Goal: Task Accomplishment & Management: Use online tool/utility

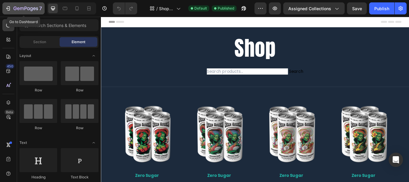
click at [7, 7] on icon "button" at bounding box center [8, 8] width 6 height 6
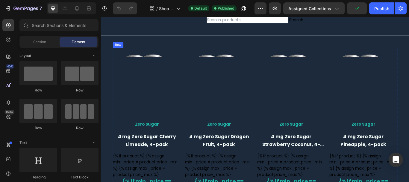
scroll to position [30, 0]
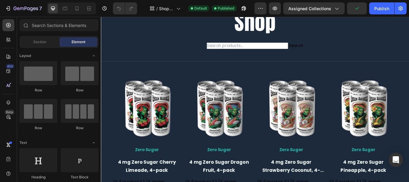
click at [3, 20] on div at bounding box center [8, 25] width 12 height 12
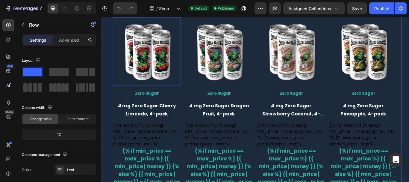
scroll to position [60, 0]
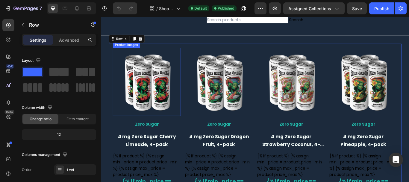
click at [177, 98] on img at bounding box center [154, 92] width 79 height 79
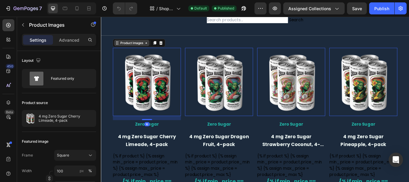
click at [126, 49] on div "Product Images" at bounding box center [136, 47] width 29 height 5
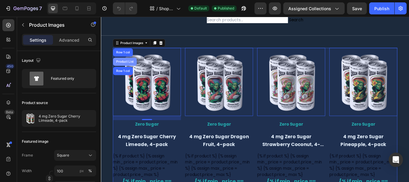
click at [125, 65] on div "Product List" at bounding box center [129, 69] width 28 height 10
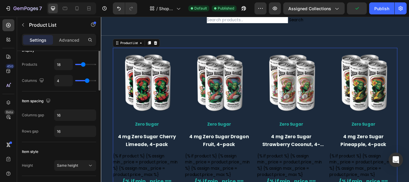
scroll to position [30, 0]
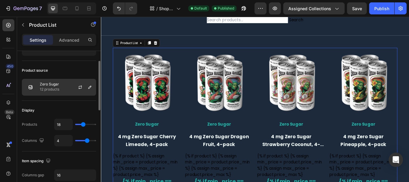
click at [69, 89] on div "Zero Sugar 12 products" at bounding box center [59, 87] width 74 height 17
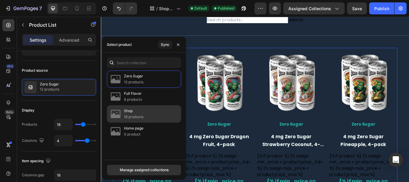
click at [134, 113] on p "Shop" at bounding box center [133, 111] width 19 height 6
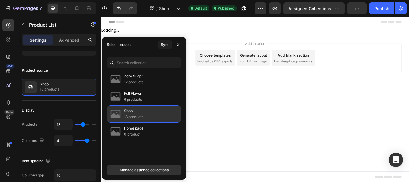
scroll to position [0, 0]
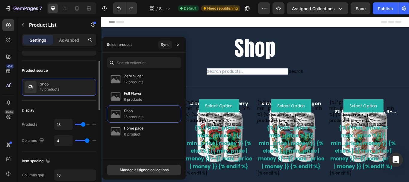
click at [65, 63] on div "Product source Shop 18 products" at bounding box center [59, 81] width 74 height 40
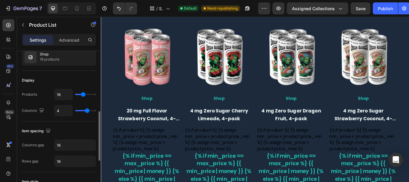
scroll to position [150, 0]
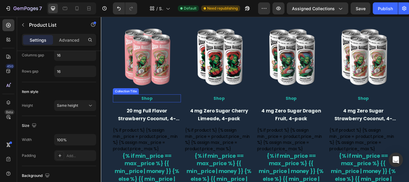
click at [152, 111] on h2 "Shop" at bounding box center [154, 111] width 79 height 9
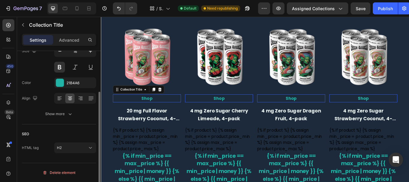
scroll to position [0, 0]
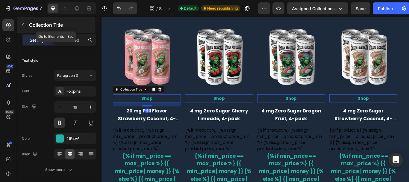
click at [22, 25] on icon "button" at bounding box center [23, 24] width 5 height 5
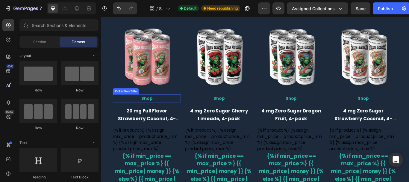
click at [160, 111] on h2 "Shop" at bounding box center [154, 111] width 79 height 9
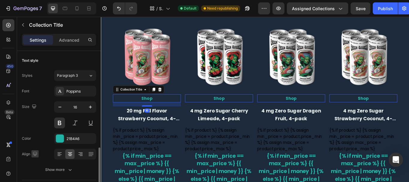
scroll to position [56, 0]
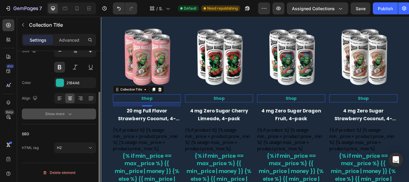
click at [63, 115] on div "Show more" at bounding box center [59, 114] width 28 height 6
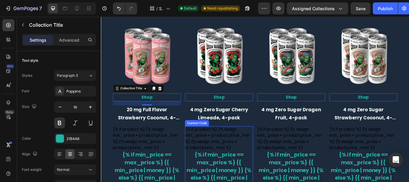
scroll to position [90, 0]
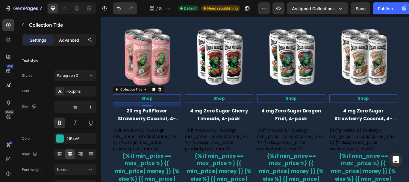
click at [65, 39] on p "Advanced" at bounding box center [69, 40] width 20 height 6
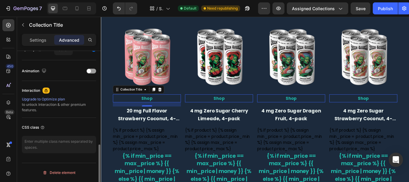
scroll to position [162, 0]
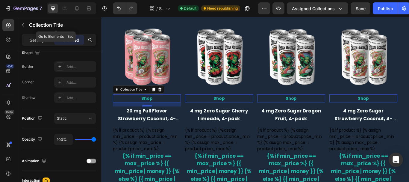
click at [21, 27] on icon "button" at bounding box center [23, 24] width 5 height 5
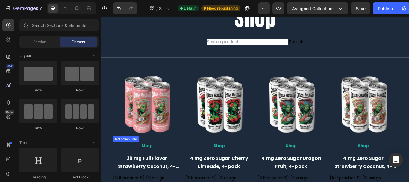
scroll to position [30, 0]
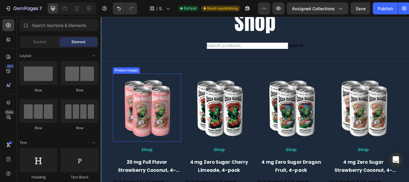
click at [148, 114] on img at bounding box center [154, 122] width 79 height 79
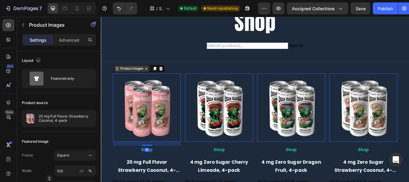
click at [145, 78] on div "Product Images" at bounding box center [136, 77] width 29 height 5
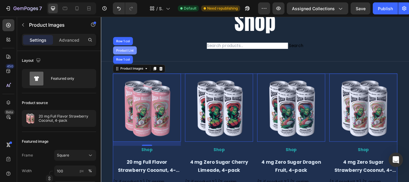
click at [126, 55] on div "Product List" at bounding box center [128, 56] width 23 height 4
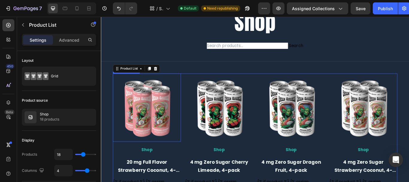
scroll to position [120, 0]
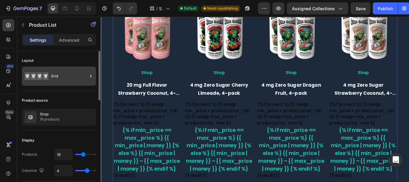
click at [59, 75] on div "Grid" at bounding box center [69, 76] width 37 height 14
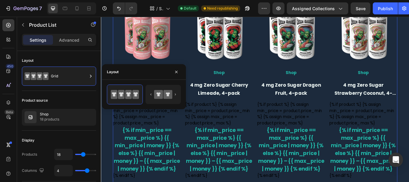
click at [14, 93] on div "450 Beta" at bounding box center [8, 78] width 12 height 119
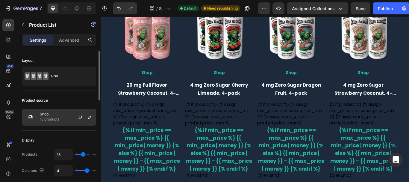
click at [64, 115] on div "Shop 18 products" at bounding box center [59, 117] width 74 height 17
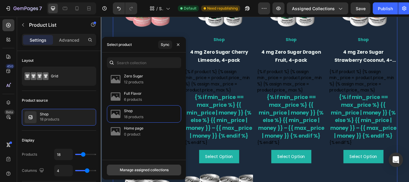
scroll to position [150, 0]
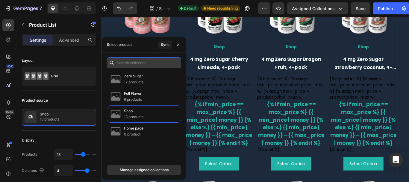
click at [139, 63] on input "text" at bounding box center [144, 62] width 74 height 11
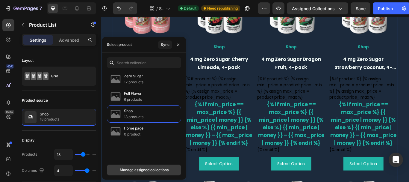
click at [142, 168] on div "Manage assigned collections" at bounding box center [144, 169] width 49 height 5
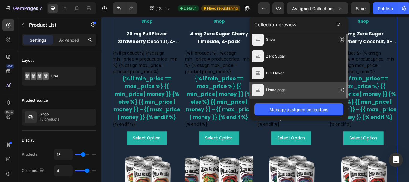
scroll to position [210, 0]
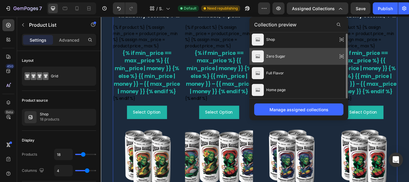
click at [342, 56] on icon at bounding box center [341, 56] width 8 height 8
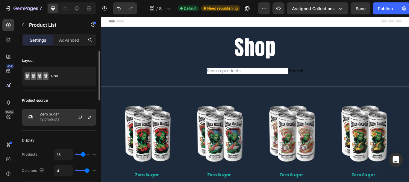
scroll to position [0, 0]
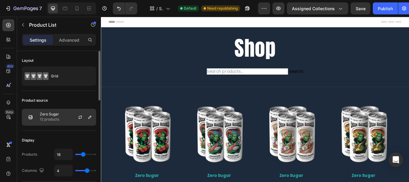
click at [66, 113] on div "Zero Sugar 12 products" at bounding box center [59, 117] width 74 height 17
click at [88, 118] on icon "button" at bounding box center [89, 117] width 5 height 5
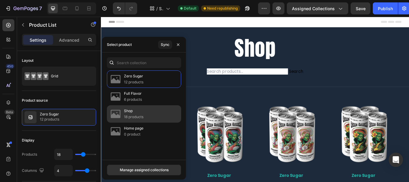
click at [128, 113] on p "Shop" at bounding box center [133, 111] width 19 height 6
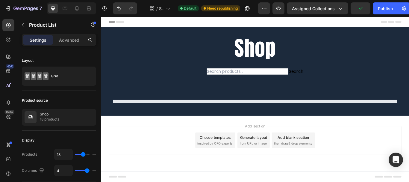
click at [2, 126] on div "450 Beta" at bounding box center [8, 99] width 17 height 165
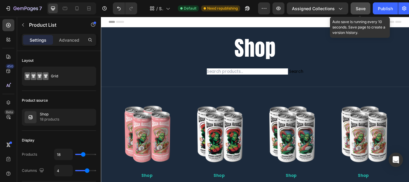
click at [361, 10] on span "Save" at bounding box center [361, 8] width 10 height 5
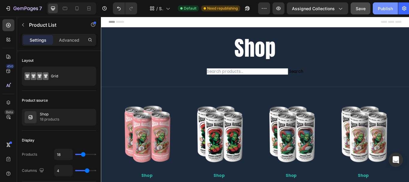
drag, startPoint x: 382, startPoint y: 9, endPoint x: 279, endPoint y: 25, distance: 104.1
click at [382, 9] on div "Publish" at bounding box center [385, 8] width 15 height 6
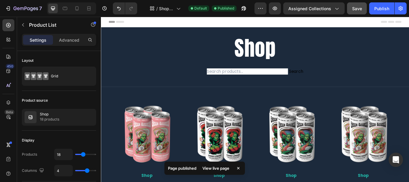
click at [226, 169] on div "View live page" at bounding box center [216, 168] width 34 height 8
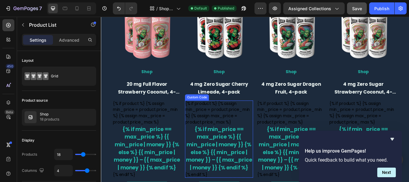
scroll to position [90, 0]
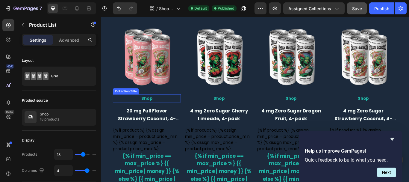
drag, startPoint x: 101, startPoint y: 88, endPoint x: 110, endPoint y: 94, distance: 10.5
click at [152, 112] on h2 "Shop" at bounding box center [154, 111] width 79 height 9
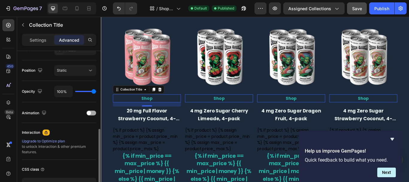
scroll to position [251, 0]
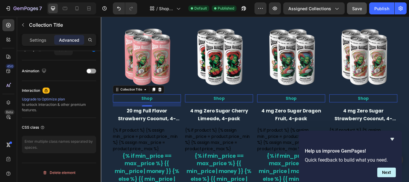
click at [158, 111] on h2 "Shop" at bounding box center [154, 111] width 79 height 9
click at [154, 112] on h2 "Shop" at bounding box center [154, 111] width 79 height 9
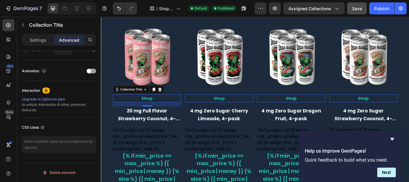
click at [151, 112] on h2 "Shop" at bounding box center [154, 111] width 79 height 9
click at [139, 103] on div "Collection Title" at bounding box center [136, 101] width 28 height 5
click at [158, 111] on h2 "Shop" at bounding box center [154, 111] width 79 height 9
click at [159, 111] on h2 "Shop" at bounding box center [154, 111] width 79 height 9
drag, startPoint x: 160, startPoint y: 111, endPoint x: 102, endPoint y: 123, distance: 59.0
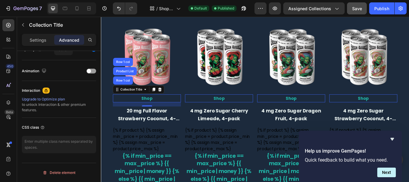
click at [160, 111] on h2 "Shop" at bounding box center [154, 111] width 79 height 9
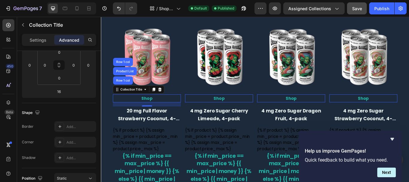
scroll to position [0, 0]
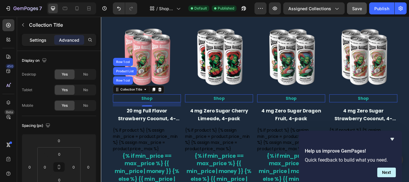
click at [36, 40] on p "Settings" at bounding box center [38, 40] width 17 height 6
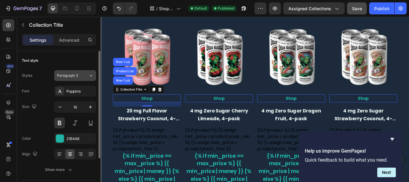
click at [82, 78] on div "Paragraph 3" at bounding box center [72, 75] width 31 height 5
click at [46, 75] on div "Styles Paragraph 3" at bounding box center [59, 75] width 74 height 11
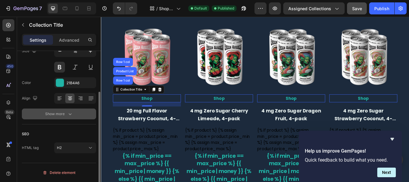
click at [66, 114] on div "Show more" at bounding box center [59, 114] width 28 height 6
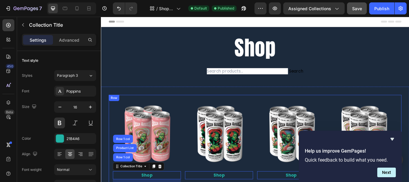
scroll to position [0, 0]
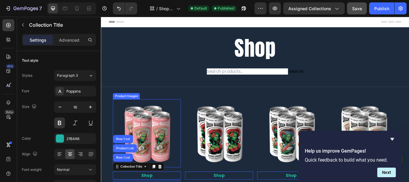
click at [129, 138] on img at bounding box center [154, 152] width 79 height 79
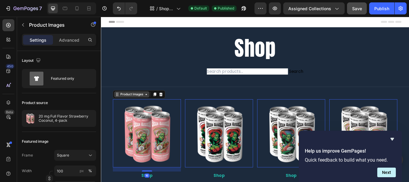
click at [137, 107] on div "Product Images" at bounding box center [136, 106] width 29 height 5
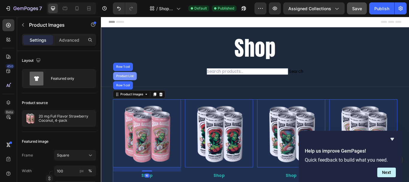
click at [128, 85] on div "Product List" at bounding box center [128, 86] width 23 height 4
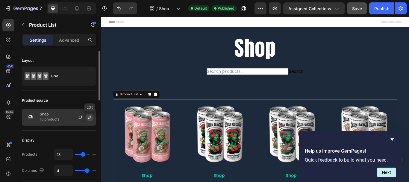
click at [89, 118] on icon "button" at bounding box center [89, 117] width 5 height 5
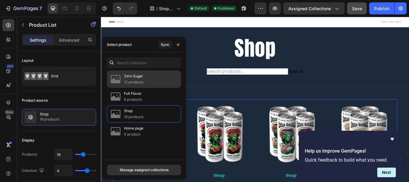
click at [134, 83] on p "12 products" at bounding box center [133, 82] width 19 height 6
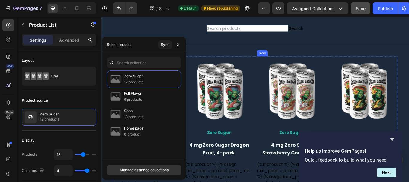
scroll to position [60, 0]
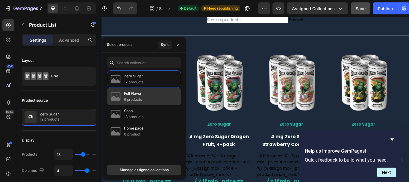
click at [131, 98] on p "6 products" at bounding box center [133, 99] width 18 height 6
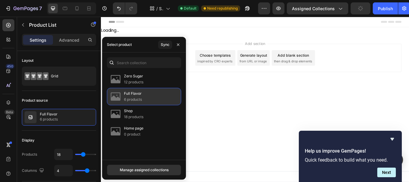
scroll to position [0, 0]
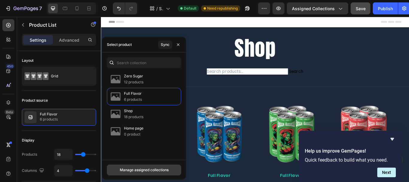
click at [145, 169] on div "Manage assigned collections" at bounding box center [144, 169] width 49 height 5
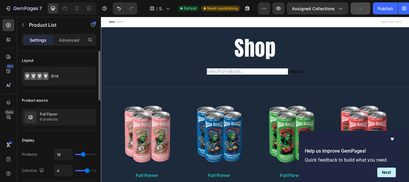
click at [41, 55] on div "Layout Grid" at bounding box center [59, 71] width 74 height 40
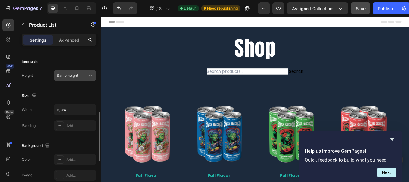
click at [69, 75] on span "Same height" at bounding box center [67, 75] width 21 height 4
click at [34, 78] on div "Height Same height" at bounding box center [59, 75] width 74 height 11
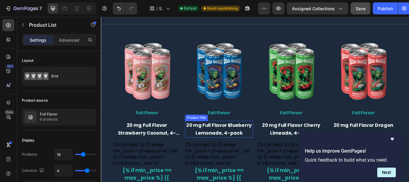
scroll to position [60, 0]
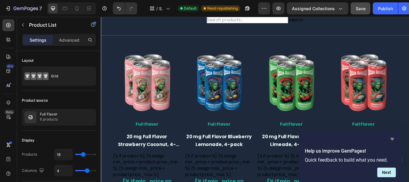
click at [390, 139] on icon "Hide survey" at bounding box center [392, 138] width 7 height 7
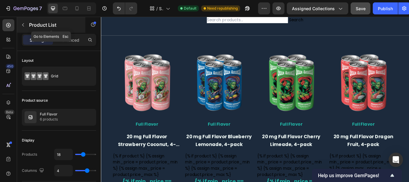
drag, startPoint x: 22, startPoint y: 25, endPoint x: 106, endPoint y: 129, distance: 133.6
click at [22, 25] on icon "button" at bounding box center [23, 24] width 5 height 5
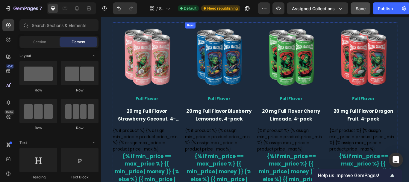
scroll to position [90, 0]
click at [7, 42] on icon at bounding box center [8, 40] width 6 height 6
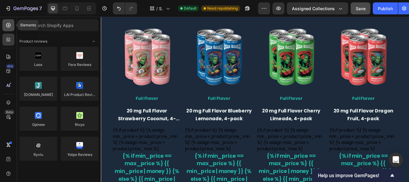
drag, startPoint x: 7, startPoint y: 24, endPoint x: 153, endPoint y: 169, distance: 205.7
click at [7, 24] on icon at bounding box center [8, 25] width 6 height 6
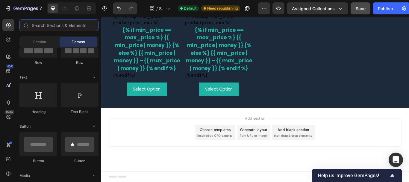
scroll to position [0, 0]
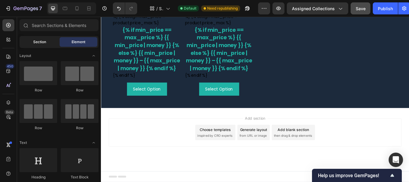
click at [36, 38] on div "Section" at bounding box center [40, 42] width 38 height 10
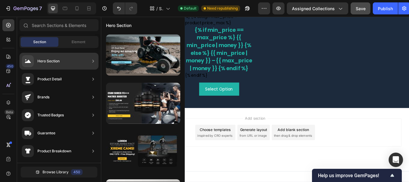
click at [62, 78] on div "Product Detail" at bounding box center [58, 79] width 79 height 17
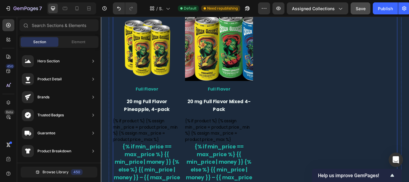
scroll to position [294, 0]
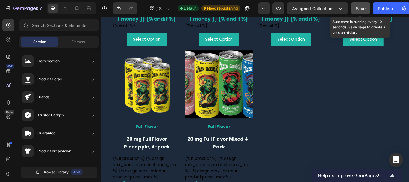
click at [357, 9] on span "Save" at bounding box center [361, 8] width 10 height 5
click at [357, 9] on button "button" at bounding box center [361, 8] width 20 height 12
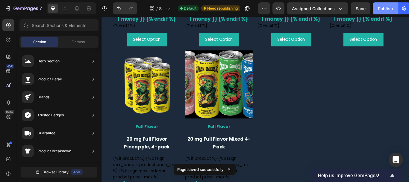
click at [386, 7] on div "Publish" at bounding box center [385, 8] width 15 height 6
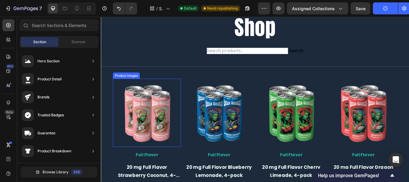
scroll to position [60, 0]
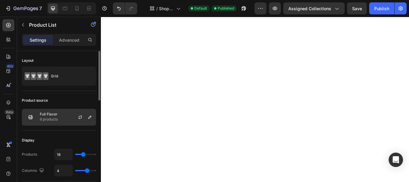
click at [61, 116] on div "Full Flavor 6 products" at bounding box center [59, 117] width 74 height 17
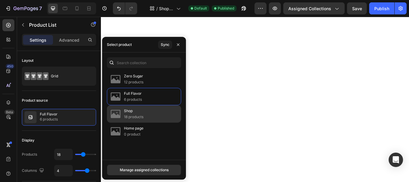
click at [131, 113] on p "Shop" at bounding box center [133, 111] width 19 height 6
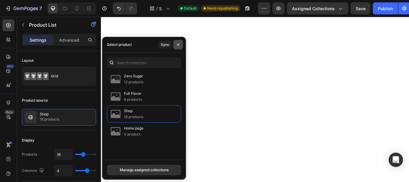
click at [179, 45] on icon "button" at bounding box center [178, 44] width 5 height 5
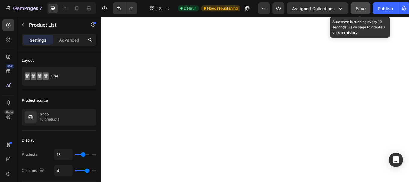
click at [363, 6] on span "Save" at bounding box center [361, 8] width 10 height 5
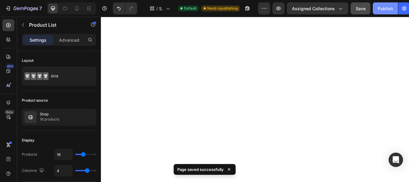
click at [380, 9] on div "Publish" at bounding box center [385, 8] width 15 height 6
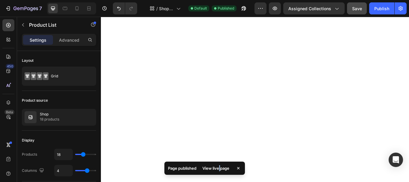
click at [220, 167] on div "View live page" at bounding box center [216, 168] width 34 height 8
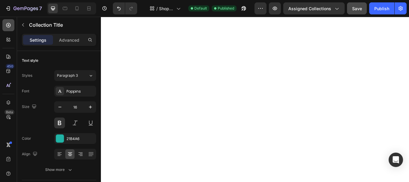
click at [7, 24] on icon at bounding box center [8, 25] width 6 height 6
drag, startPoint x: 65, startPoint y: 40, endPoint x: 24, endPoint y: 28, distance: 42.4
click at [65, 40] on p "Advanced" at bounding box center [69, 40] width 20 height 6
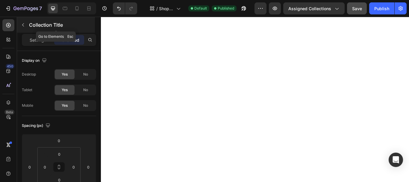
click at [23, 27] on button "button" at bounding box center [23, 25] width 10 height 10
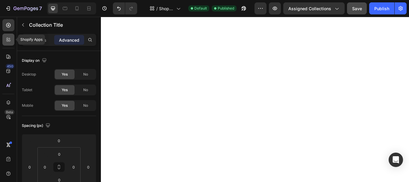
click at [8, 42] on icon at bounding box center [8, 40] width 6 height 6
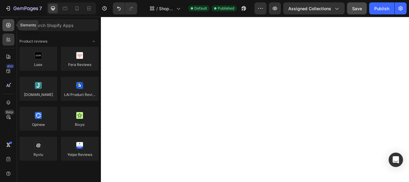
click at [7, 24] on icon at bounding box center [8, 25] width 6 height 6
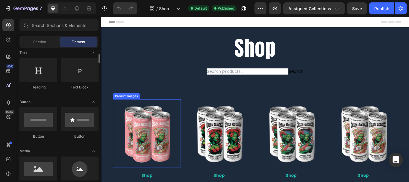
click at [159, 119] on img at bounding box center [154, 152] width 79 height 79
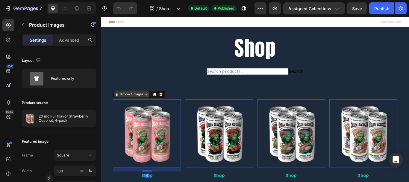
click at [147, 107] on div "Product Images" at bounding box center [136, 106] width 29 height 5
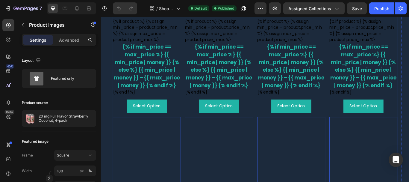
scroll to position [30, 0]
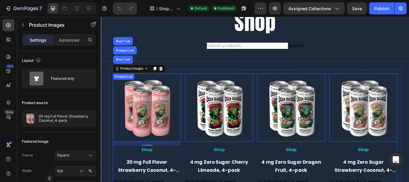
click at [179, 52] on div "Shop Heading Row Search Custom Code Row" at bounding box center [280, 34] width 359 height 50
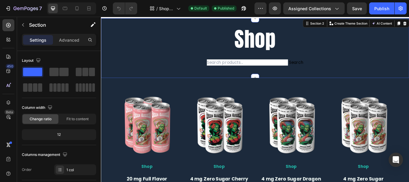
scroll to position [0, 0]
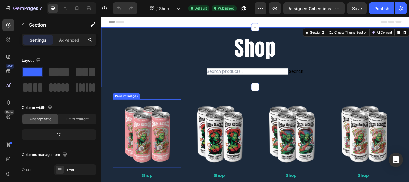
click at [172, 135] on img at bounding box center [154, 152] width 79 height 79
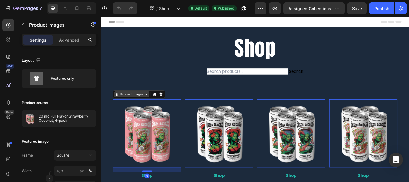
click at [135, 108] on div "Product Images" at bounding box center [136, 106] width 29 height 5
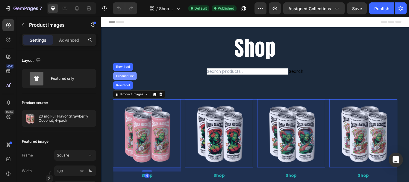
click at [129, 85] on div "Product List" at bounding box center [128, 86] width 23 height 4
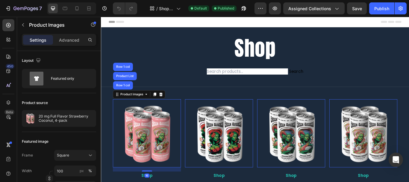
click at [22, 26] on icon "button" at bounding box center [23, 24] width 5 height 5
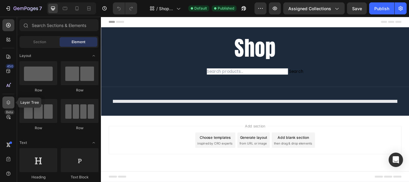
click at [7, 101] on icon at bounding box center [8, 102] width 6 height 6
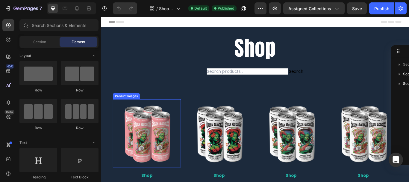
click at [153, 146] on img at bounding box center [154, 152] width 79 height 79
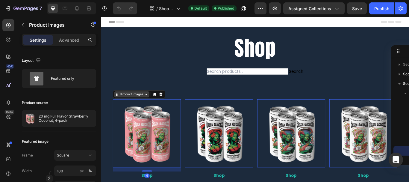
click at [131, 107] on div "Product Images" at bounding box center [136, 106] width 29 height 5
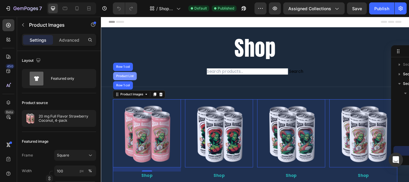
click at [131, 87] on div "Product List" at bounding box center [128, 86] width 23 height 4
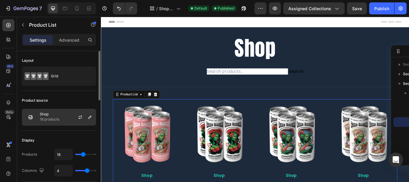
click at [71, 116] on div at bounding box center [82, 117] width 26 height 16
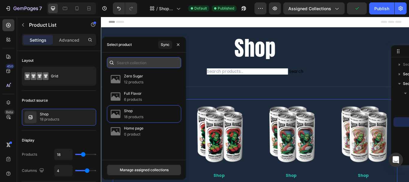
click at [137, 61] on input "text" at bounding box center [144, 62] width 74 height 11
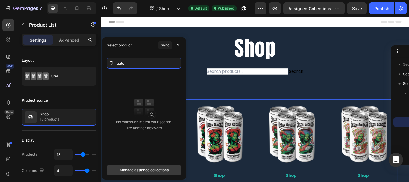
type input "auto"
click at [150, 171] on div "Manage assigned collections" at bounding box center [144, 169] width 49 height 5
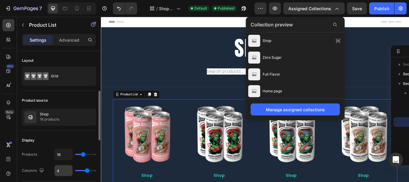
scroll to position [30, 0]
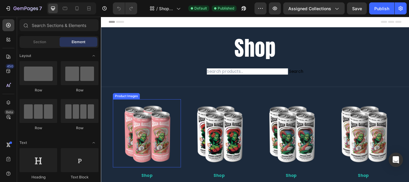
click at [163, 138] on img at bounding box center [154, 152] width 79 height 79
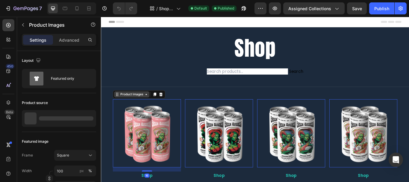
click at [136, 106] on div "Product Images" at bounding box center [136, 106] width 29 height 5
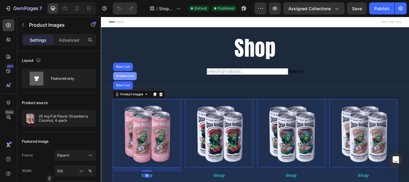
click at [128, 87] on div "Product List" at bounding box center [128, 86] width 23 height 4
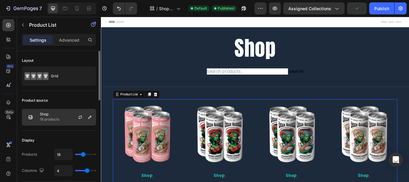
click at [62, 112] on div "Shop 18 products" at bounding box center [59, 117] width 74 height 17
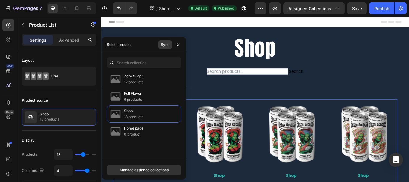
click at [163, 45] on div "Sync" at bounding box center [165, 44] width 9 height 5
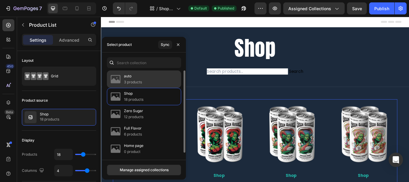
click at [147, 81] on div "auto 3 products" at bounding box center [144, 78] width 74 height 17
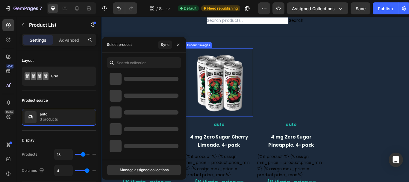
scroll to position [60, 0]
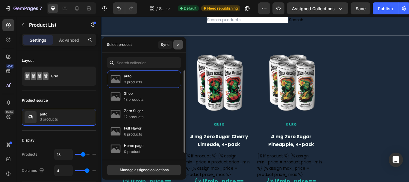
click at [177, 45] on icon "button" at bounding box center [178, 44] width 5 height 5
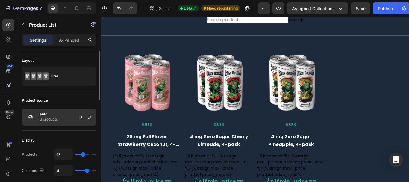
click at [64, 116] on div "auto 3 products" at bounding box center [59, 117] width 74 height 17
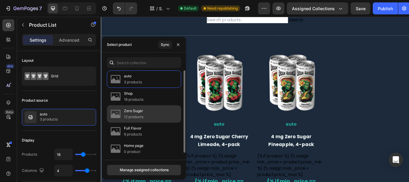
click at [127, 110] on p "Zero Sugar" at bounding box center [133, 111] width 19 height 6
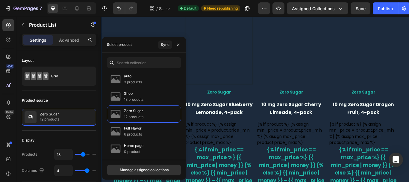
scroll to position [299, 0]
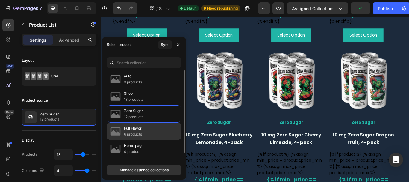
click at [133, 133] on p "6 products" at bounding box center [133, 134] width 18 height 6
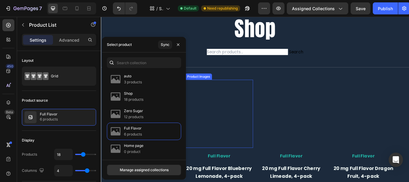
scroll to position [60, 0]
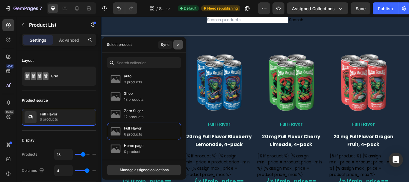
click at [179, 45] on icon "button" at bounding box center [178, 44] width 2 height 2
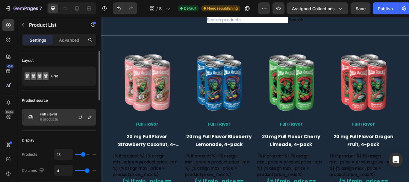
click at [45, 111] on div "Full Flavor 6 products" at bounding box center [59, 117] width 74 height 17
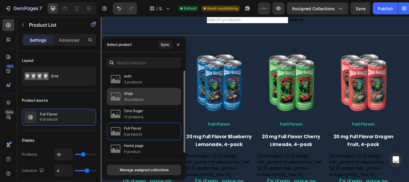
click at [119, 95] on img at bounding box center [116, 96] width 12 height 12
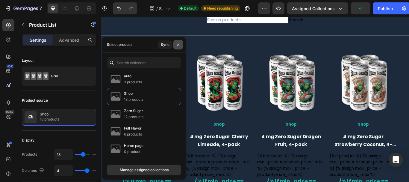
click at [179, 46] on icon "button" at bounding box center [178, 44] width 5 height 5
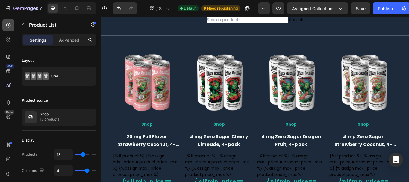
click at [7, 26] on icon at bounding box center [8, 25] width 6 height 6
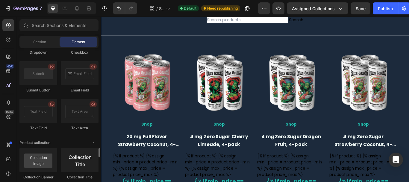
scroll to position [1497, 0]
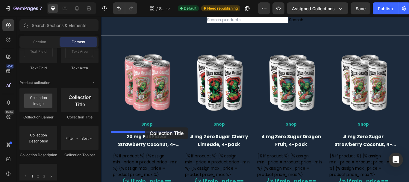
drag, startPoint x: 176, startPoint y: 119, endPoint x: 152, endPoint y: 144, distance: 34.5
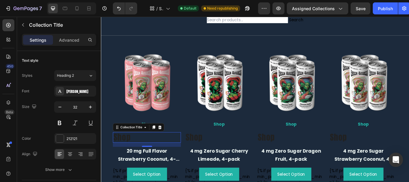
click at [141, 155] on h2 "Shop" at bounding box center [154, 157] width 79 height 12
click at [130, 157] on h2 "Shop" at bounding box center [154, 157] width 79 height 12
click at [168, 144] on icon at bounding box center [170, 145] width 4 height 4
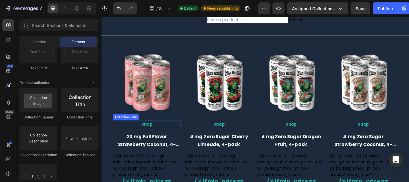
click at [156, 142] on h2 "Shop" at bounding box center [154, 141] width 79 height 9
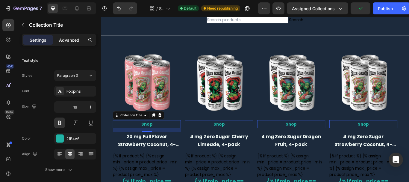
click at [66, 39] on p "Advanced" at bounding box center [69, 40] width 20 height 6
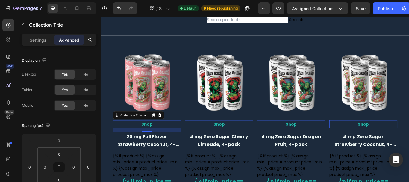
click at [67, 40] on p "Advanced" at bounding box center [69, 40] width 20 height 6
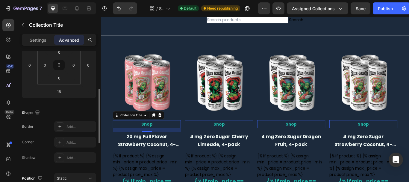
scroll to position [0, 0]
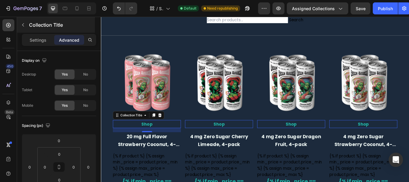
drag, startPoint x: 38, startPoint y: 40, endPoint x: 22, endPoint y: 30, distance: 18.4
click at [38, 39] on p "Settings" at bounding box center [38, 40] width 17 height 6
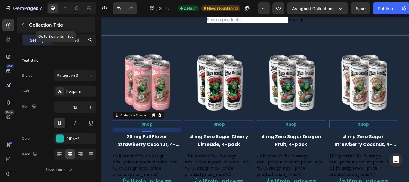
click at [25, 26] on icon "button" at bounding box center [23, 24] width 5 height 5
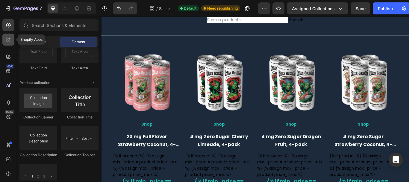
click at [6, 37] on icon at bounding box center [8, 40] width 6 height 6
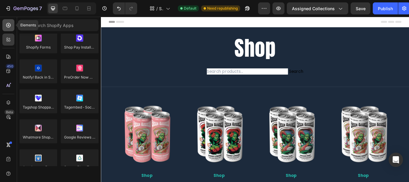
click at [3, 22] on div at bounding box center [8, 25] width 12 height 12
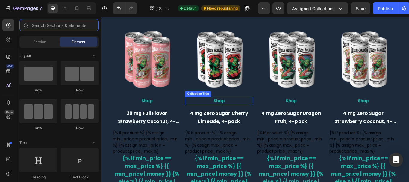
scroll to position [90, 0]
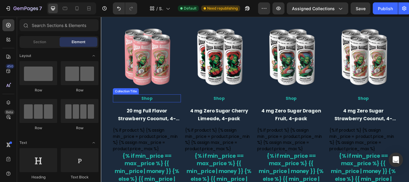
click at [156, 113] on h2 "Shop" at bounding box center [154, 111] width 79 height 9
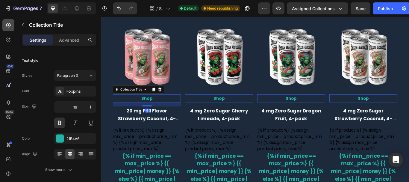
click at [5, 24] on icon at bounding box center [8, 25] width 6 height 6
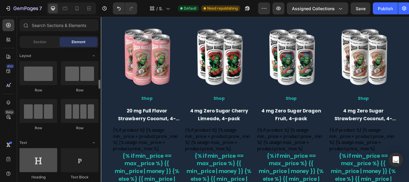
scroll to position [30, 0]
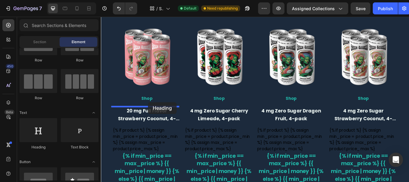
drag, startPoint x: 139, startPoint y: 157, endPoint x: 156, endPoint y: 116, distance: 44.4
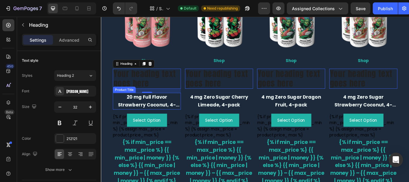
scroll to position [120, 0]
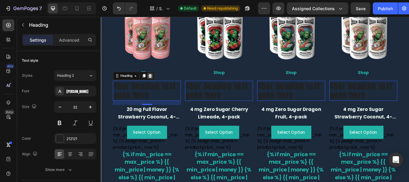
click at [157, 88] on icon at bounding box center [158, 85] width 5 height 5
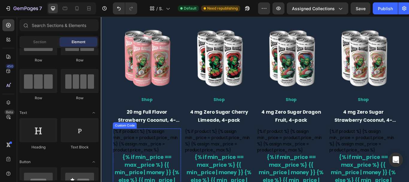
scroll to position [60, 0]
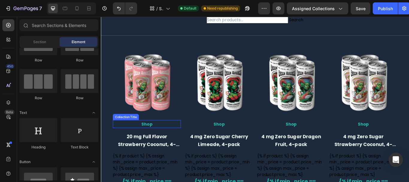
click at [163, 142] on h2 "Shop" at bounding box center [154, 141] width 79 height 9
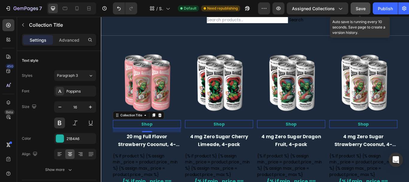
click at [363, 10] on span "Save" at bounding box center [361, 8] width 10 height 5
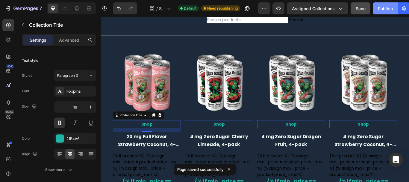
click at [383, 11] on div "Publish" at bounding box center [385, 8] width 15 height 6
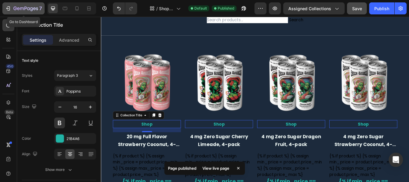
click at [7, 7] on icon "button" at bounding box center [8, 8] width 6 height 6
